Goal: Task Accomplishment & Management: Use online tool/utility

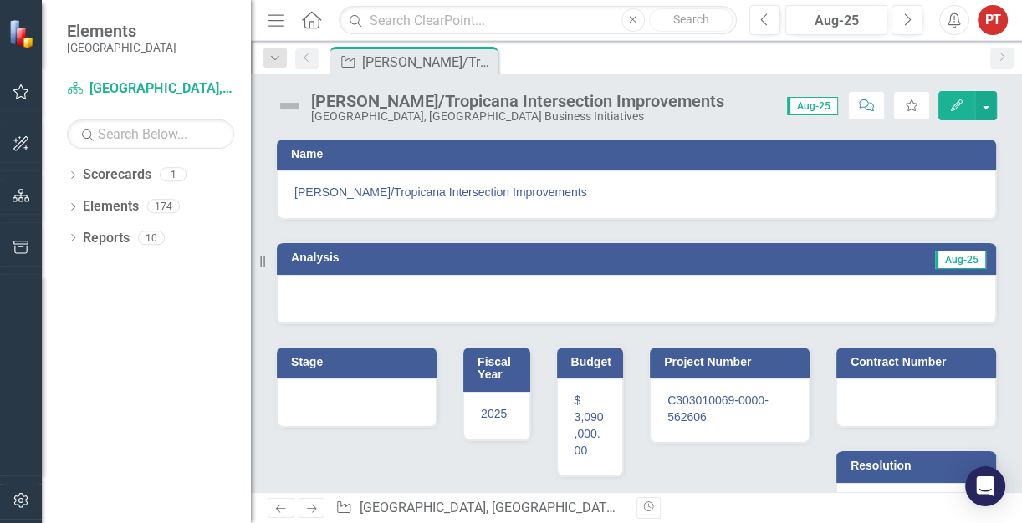
click at [289, 101] on img at bounding box center [289, 106] width 27 height 27
click at [303, 297] on div at bounding box center [636, 299] width 719 height 48
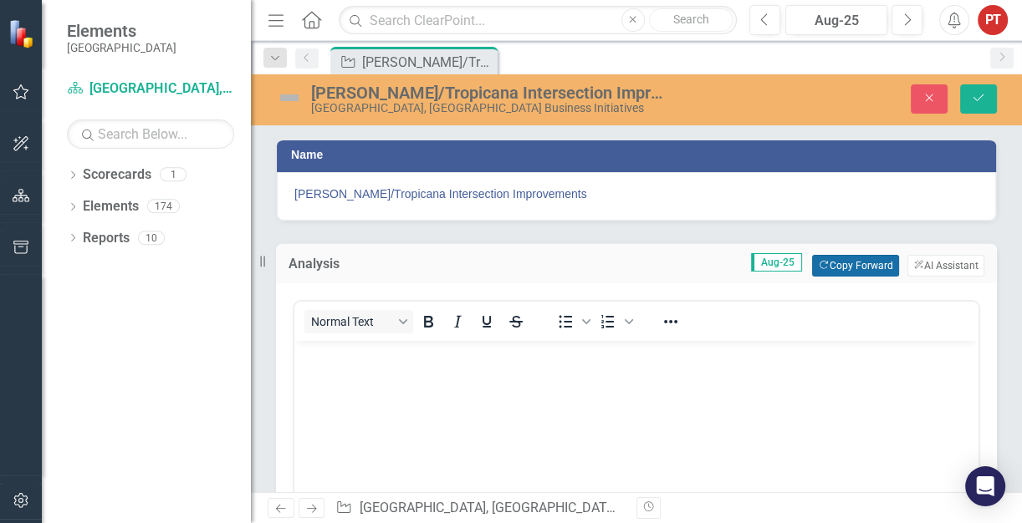
click at [837, 265] on button "Copy Forward Copy Forward" at bounding box center [855, 266] width 86 height 22
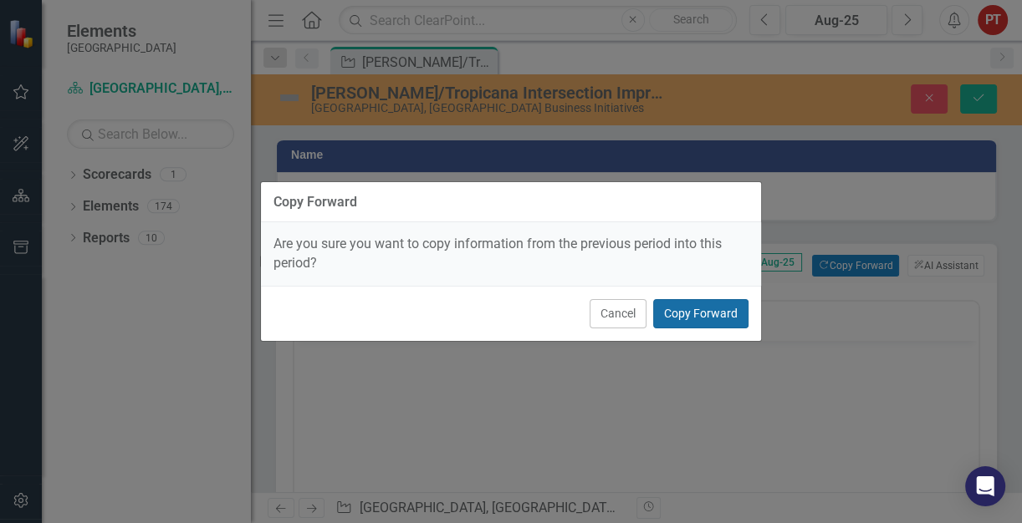
click at [669, 314] on button "Copy Forward" at bounding box center [700, 313] width 95 height 29
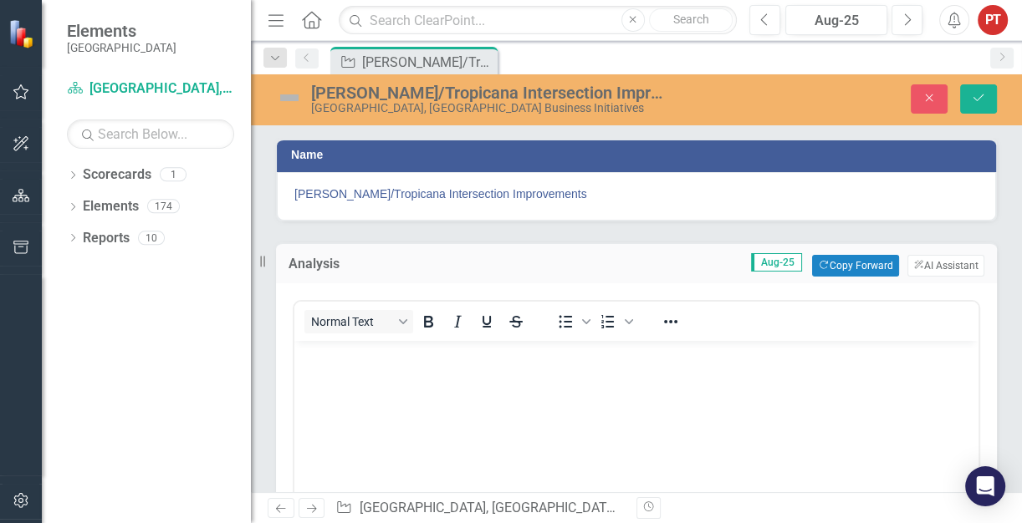
click at [290, 99] on img at bounding box center [289, 97] width 27 height 27
click at [288, 95] on img at bounding box center [289, 97] width 27 height 27
click at [288, 98] on img at bounding box center [289, 97] width 27 height 27
click at [929, 100] on icon "Close" at bounding box center [928, 98] width 15 height 12
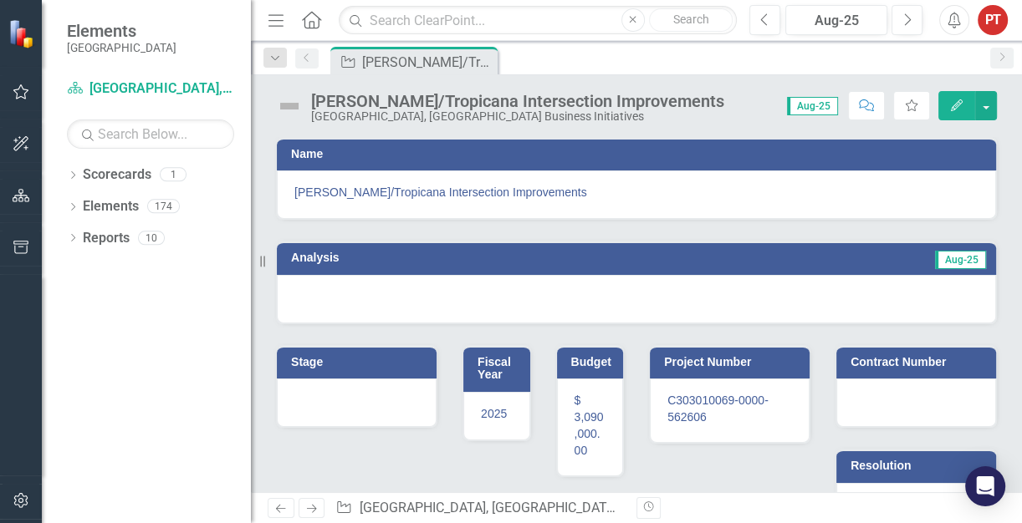
click at [289, 107] on img at bounding box center [289, 106] width 27 height 27
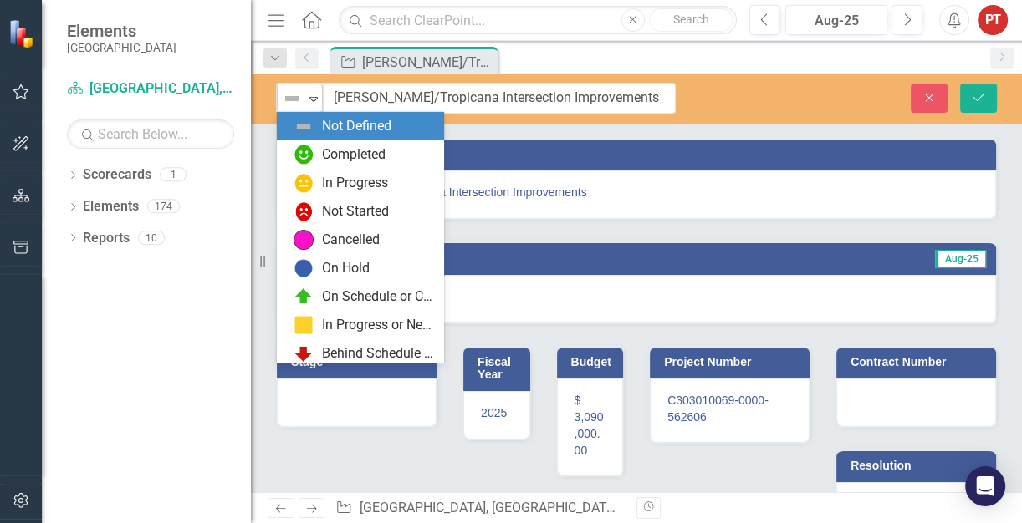
click at [300, 94] on img at bounding box center [292, 99] width 20 height 20
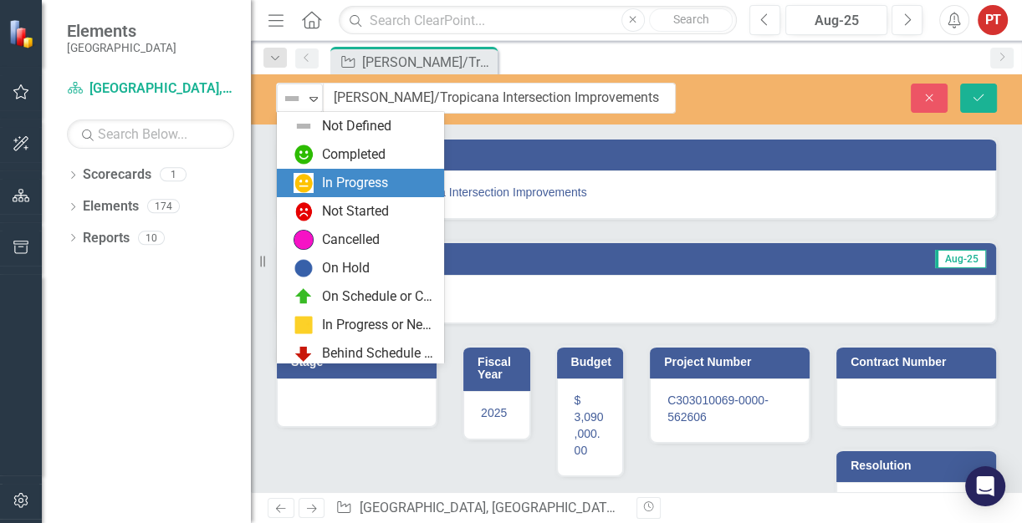
click at [352, 189] on div "In Progress" at bounding box center [355, 183] width 66 height 19
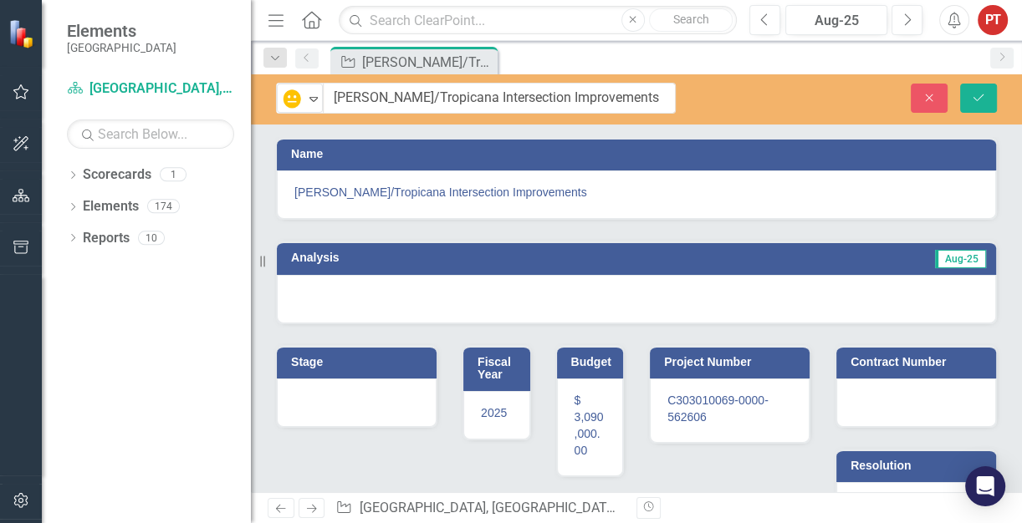
click at [365, 296] on div at bounding box center [636, 299] width 719 height 48
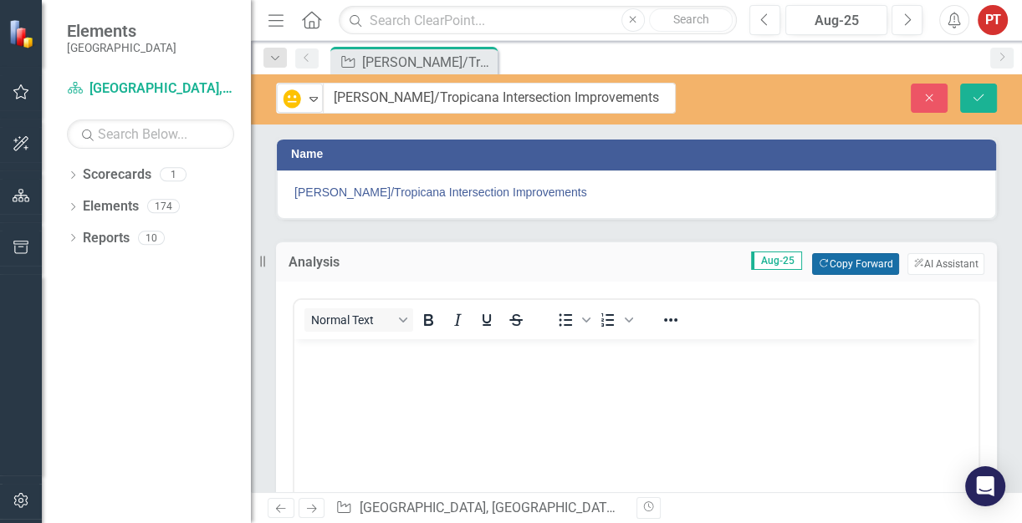
click at [833, 265] on button "Copy Forward Copy Forward" at bounding box center [855, 264] width 86 height 22
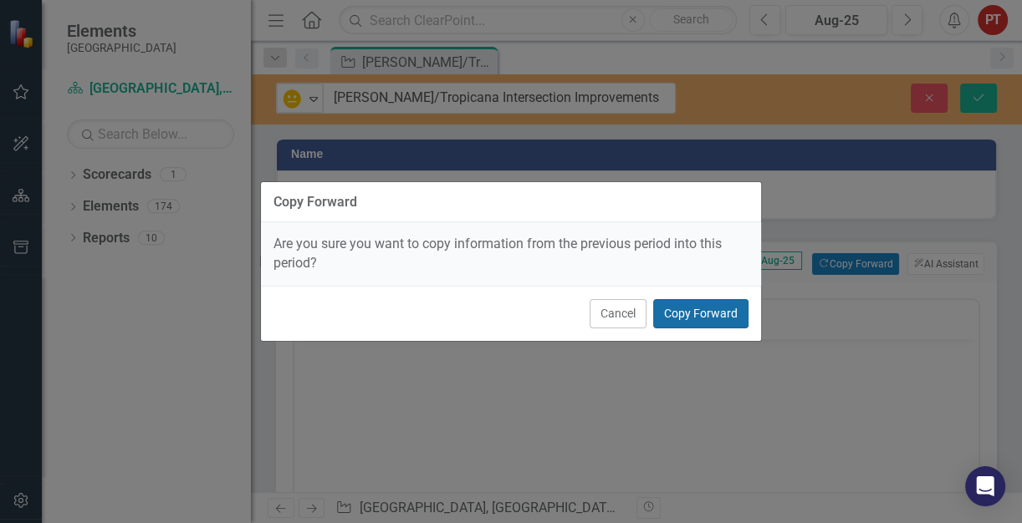
click at [732, 317] on button "Copy Forward" at bounding box center [700, 313] width 95 height 29
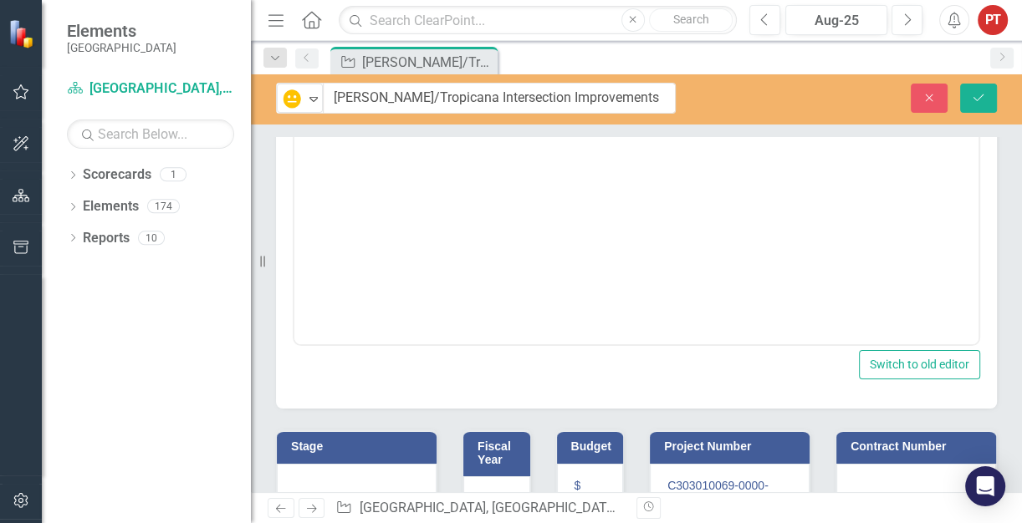
scroll to position [314, 0]
